Goal: Find specific page/section: Find specific page/section

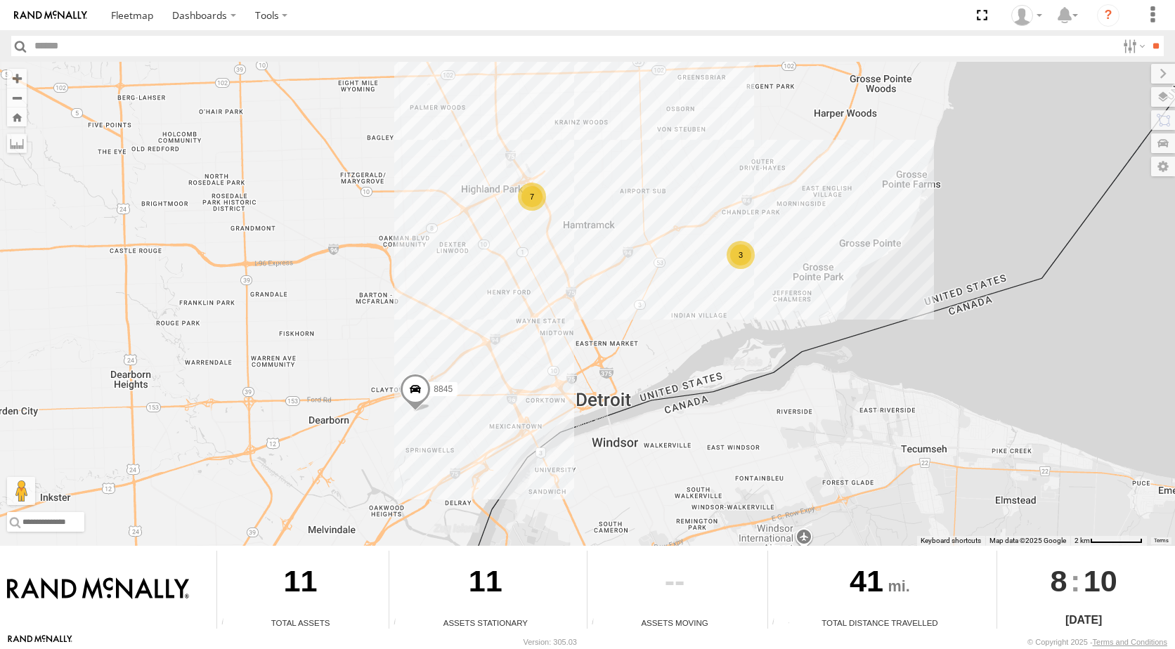
click at [745, 258] on div "3" at bounding box center [740, 255] width 28 height 28
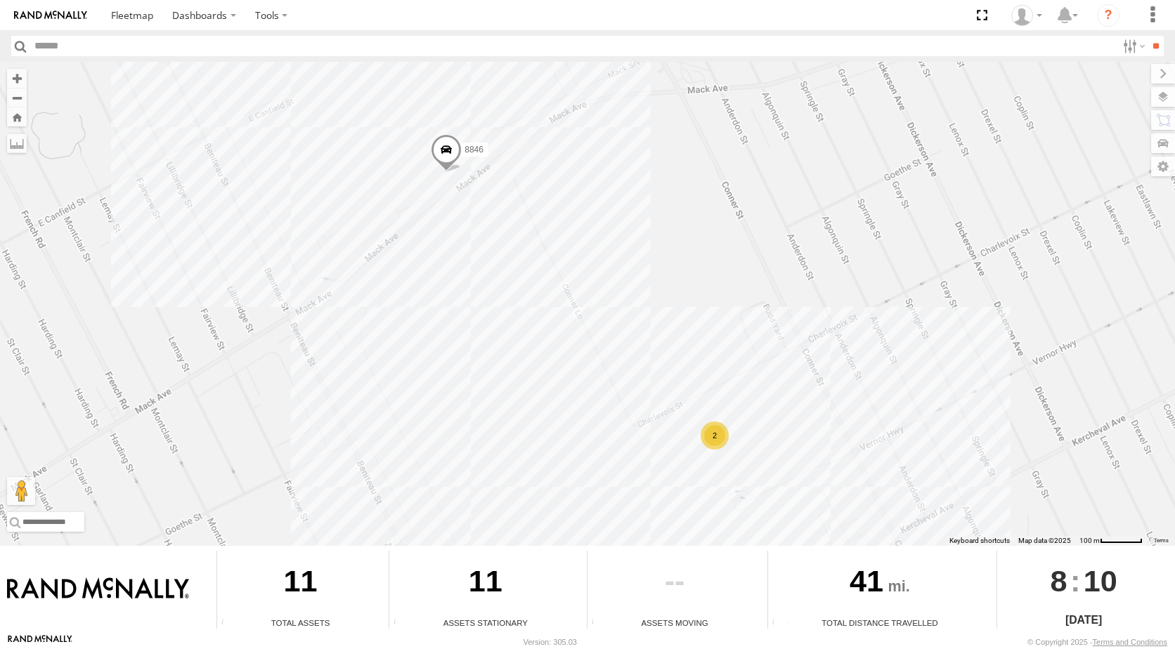
click at [720, 430] on div "2" at bounding box center [714, 436] width 28 height 28
